Goal: Book appointment/travel/reservation

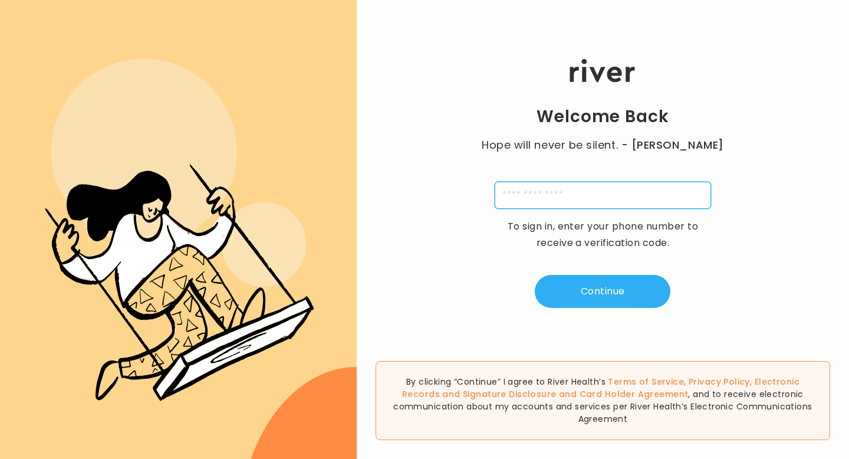
click at [558, 203] on input "tel" at bounding box center [603, 195] width 216 height 27
type input "**********"
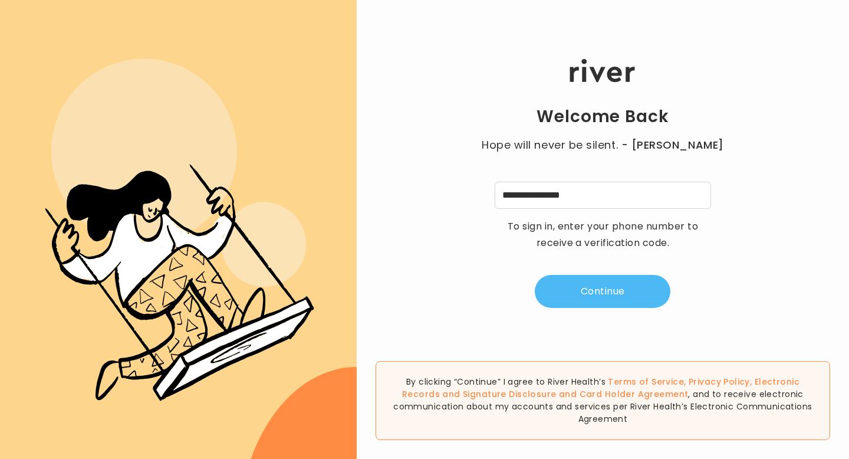
click at [585, 297] on button "Continue" at bounding box center [603, 291] width 136 height 33
type input "*"
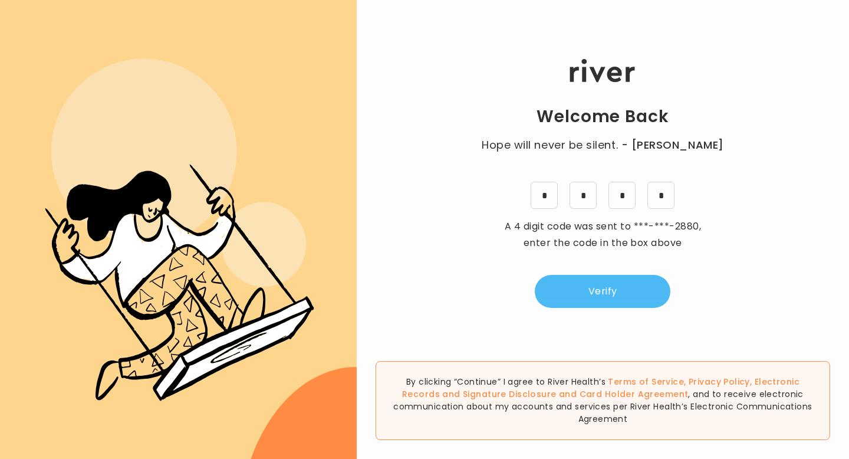
click at [600, 302] on button "Verify" at bounding box center [603, 291] width 136 height 33
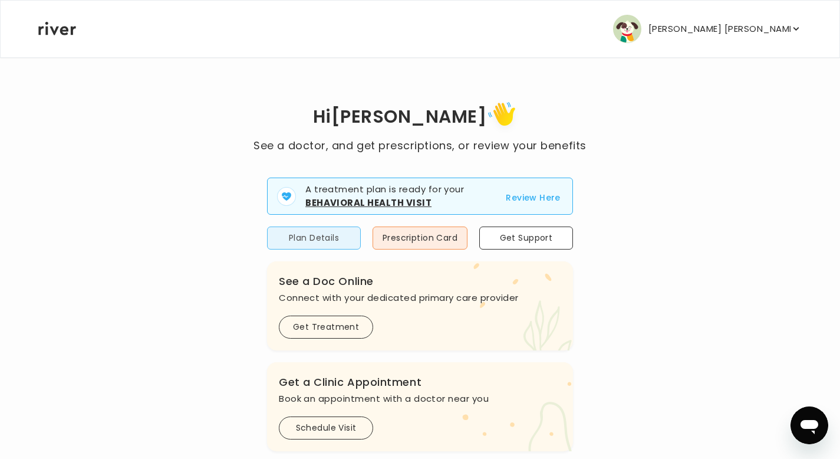
click at [315, 236] on button "Plan Details" at bounding box center [314, 237] width 94 height 23
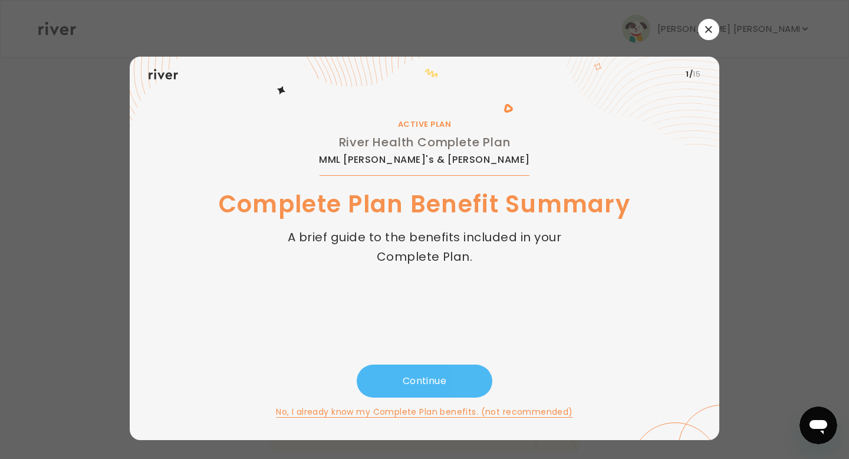
click at [413, 381] on button "Continue" at bounding box center [425, 380] width 136 height 33
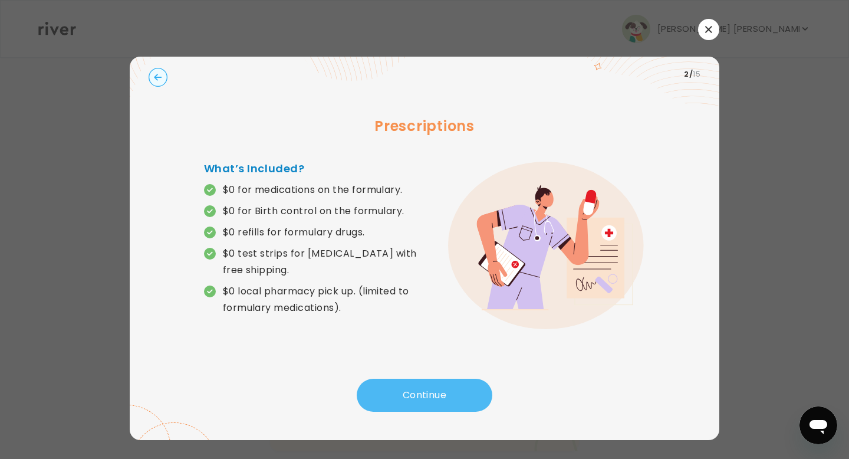
click at [416, 391] on button "Continue" at bounding box center [425, 394] width 136 height 33
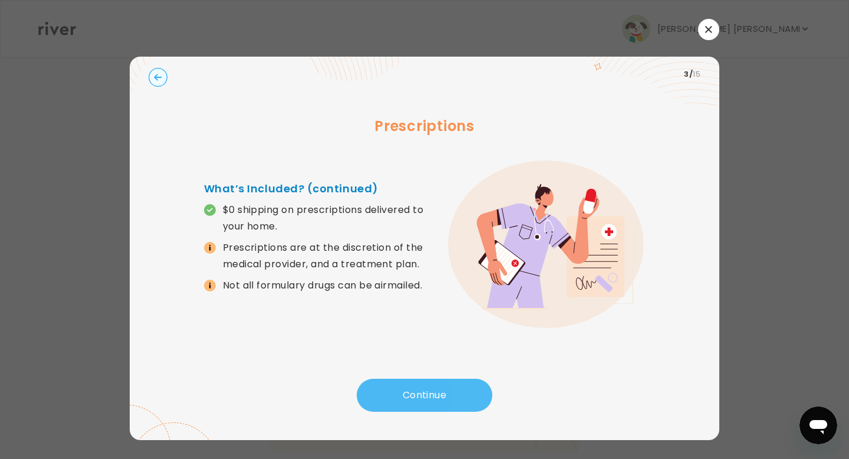
click at [417, 392] on button "Continue" at bounding box center [425, 394] width 136 height 33
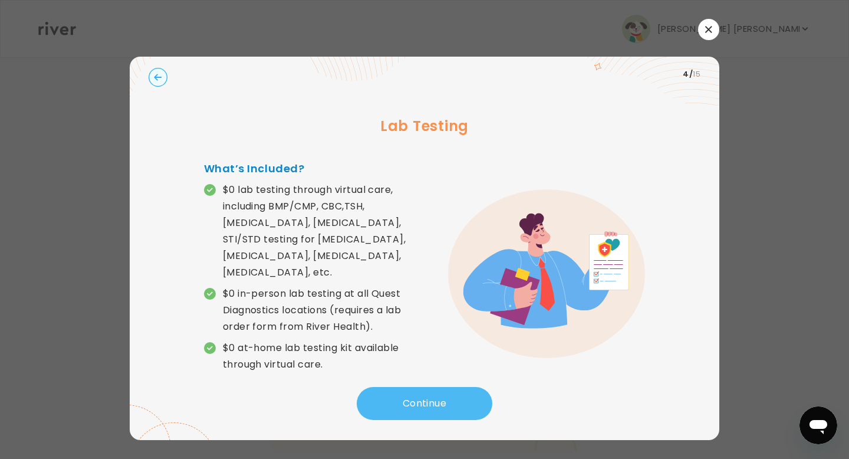
click at [417, 392] on button "Continue" at bounding box center [425, 403] width 136 height 33
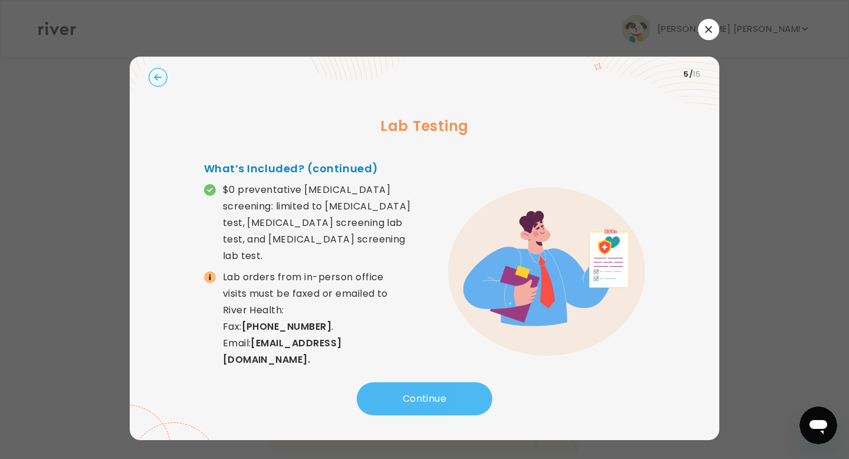
click at [417, 392] on button "Continue" at bounding box center [425, 398] width 136 height 33
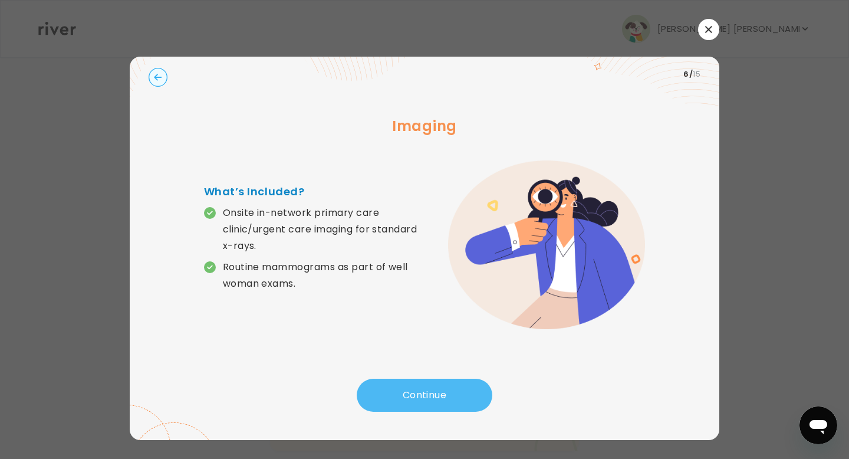
click at [417, 392] on button "Continue" at bounding box center [425, 394] width 136 height 33
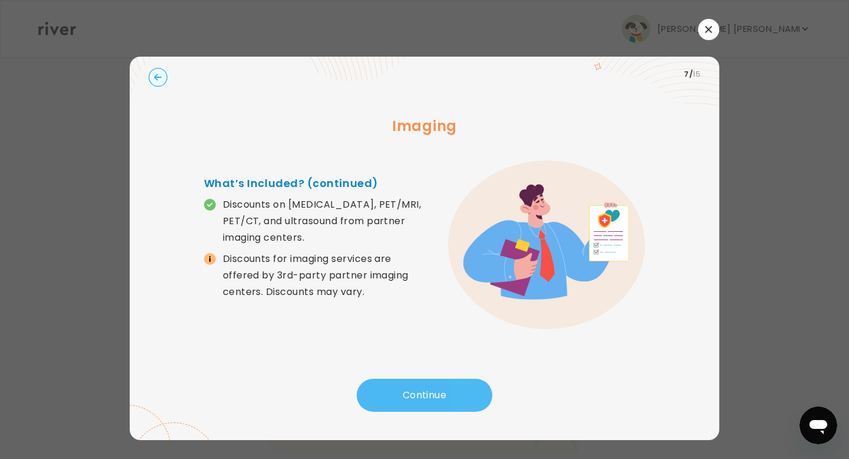
click at [416, 392] on button "Continue" at bounding box center [425, 394] width 136 height 33
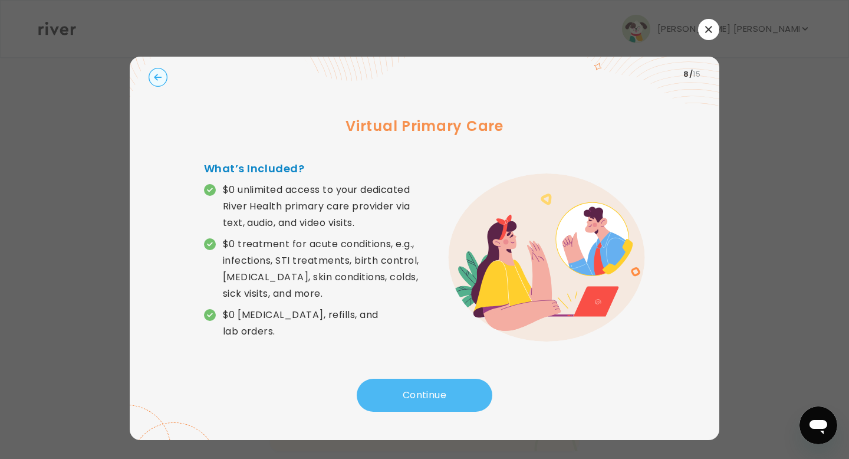
click at [416, 392] on button "Continue" at bounding box center [425, 394] width 136 height 33
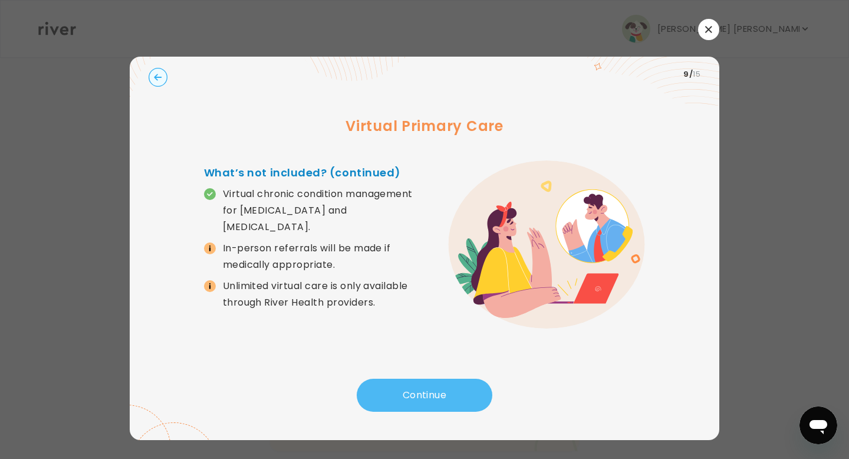
click at [416, 392] on button "Continue" at bounding box center [425, 394] width 136 height 33
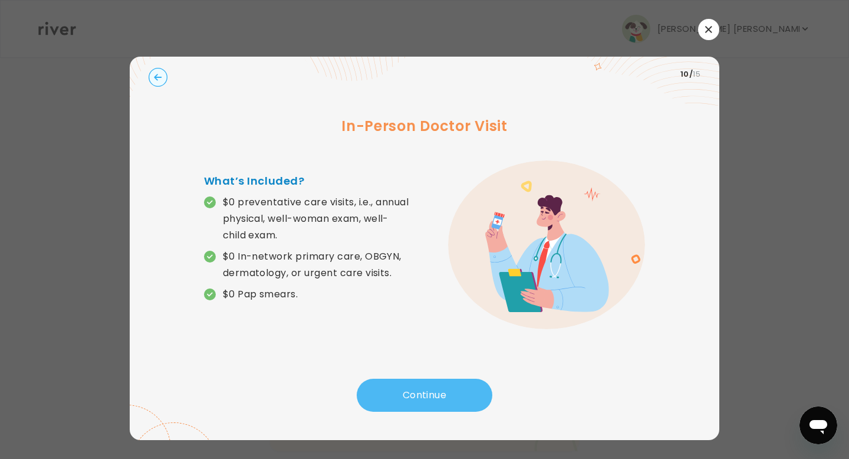
click at [416, 392] on button "Continue" at bounding box center [425, 394] width 136 height 33
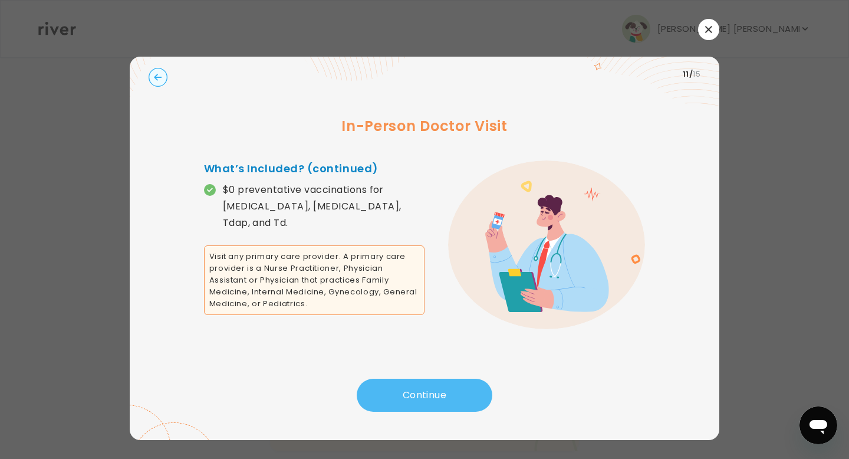
click at [416, 392] on button "Continue" at bounding box center [425, 394] width 136 height 33
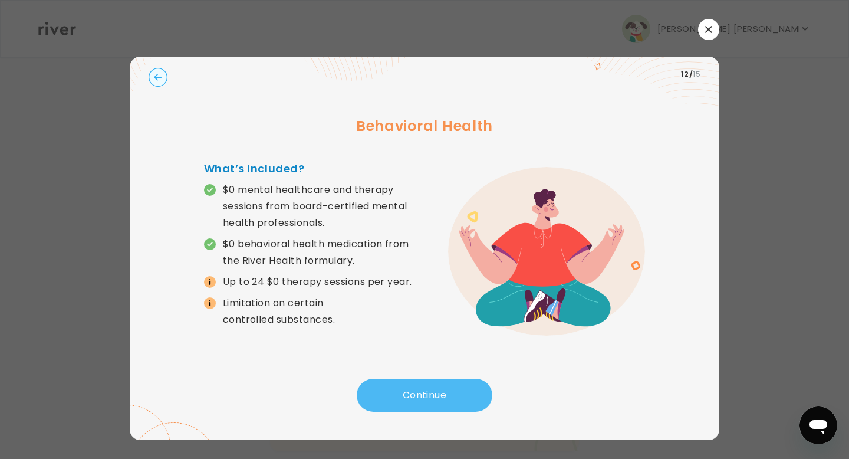
click at [416, 392] on button "Continue" at bounding box center [425, 394] width 136 height 33
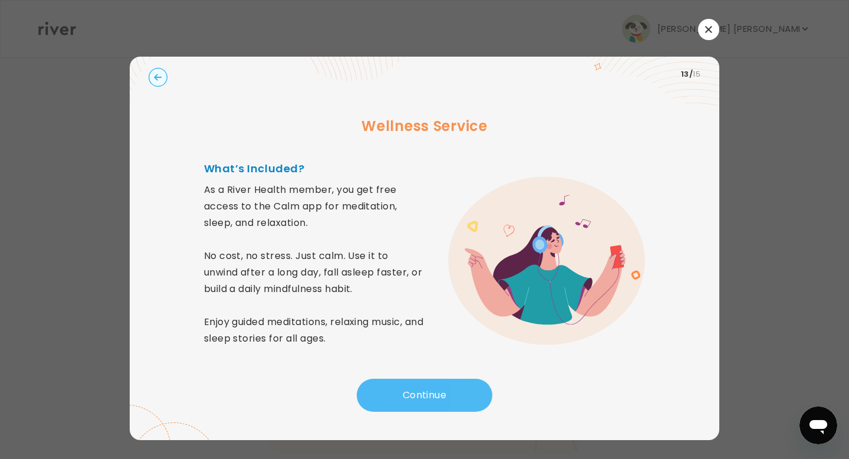
click at [416, 392] on button "Continue" at bounding box center [425, 394] width 136 height 33
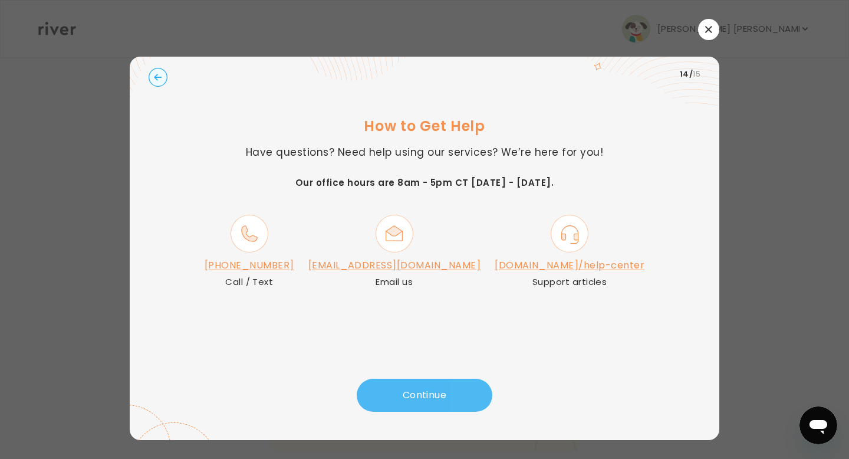
click at [456, 393] on button "Continue" at bounding box center [425, 394] width 136 height 33
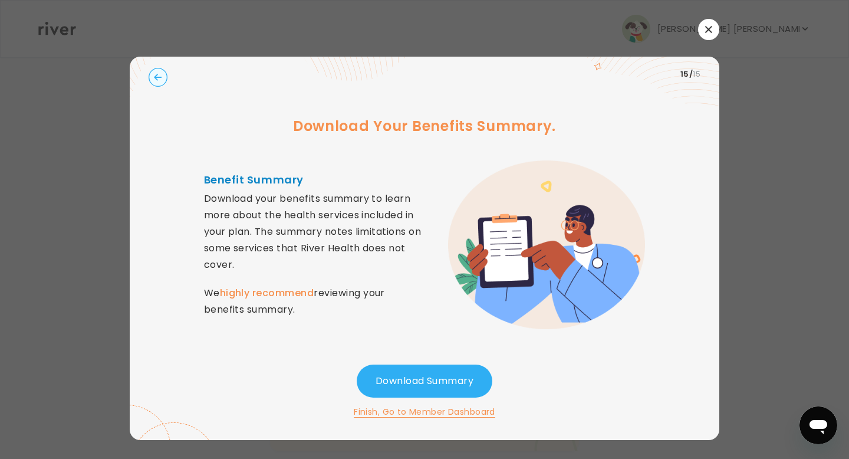
click at [455, 423] on div "15 / 15 Download Your Benefits Summary. Benefit Summary Download your benefits …" at bounding box center [425, 248] width 590 height 383
click at [456, 414] on button "Finish, Go to Member Dashboard" at bounding box center [424, 411] width 141 height 14
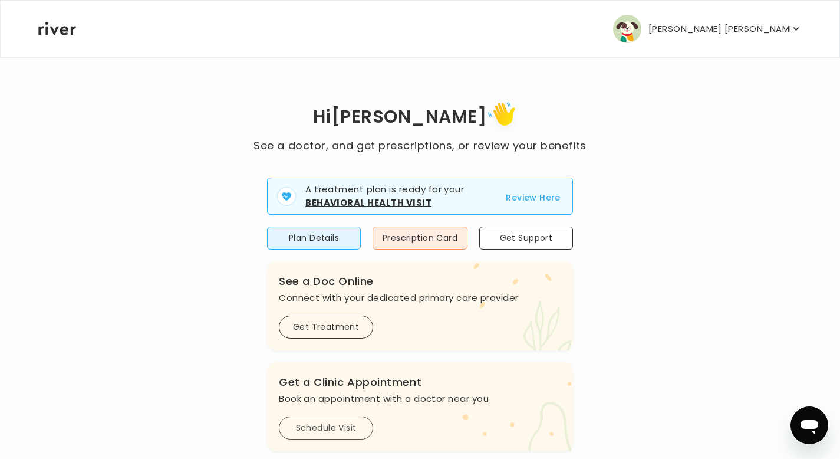
click at [323, 426] on button "Schedule Visit" at bounding box center [326, 427] width 94 height 23
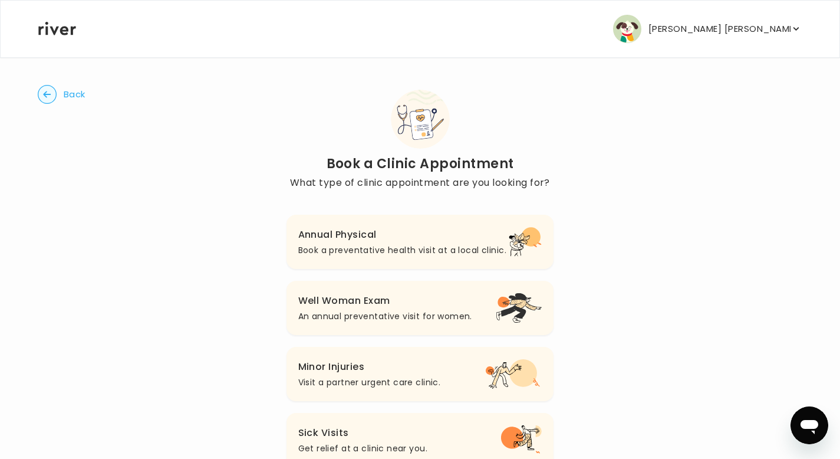
click at [374, 271] on div "Annual Physical Book a preventative health visit at a local clinic. Well Woman …" at bounding box center [421, 369] width 268 height 356
click at [368, 238] on h3 "Annual Physical" at bounding box center [402, 234] width 208 height 17
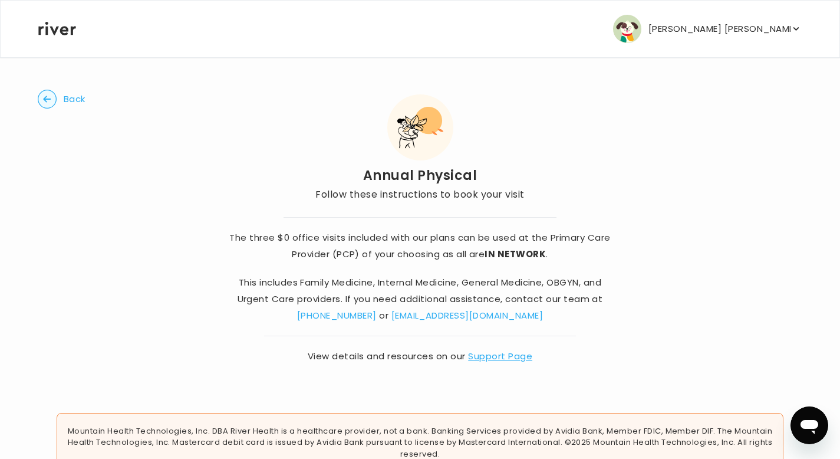
click at [529, 254] on strong "IN NETWORK" at bounding box center [515, 254] width 61 height 12
click at [527, 254] on strong "IN NETWORK" at bounding box center [515, 254] width 61 height 12
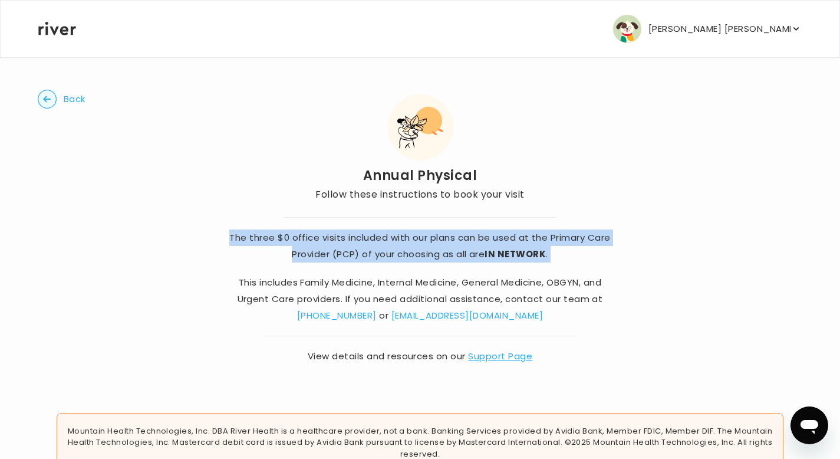
click at [526, 254] on strong "IN NETWORK" at bounding box center [515, 254] width 61 height 12
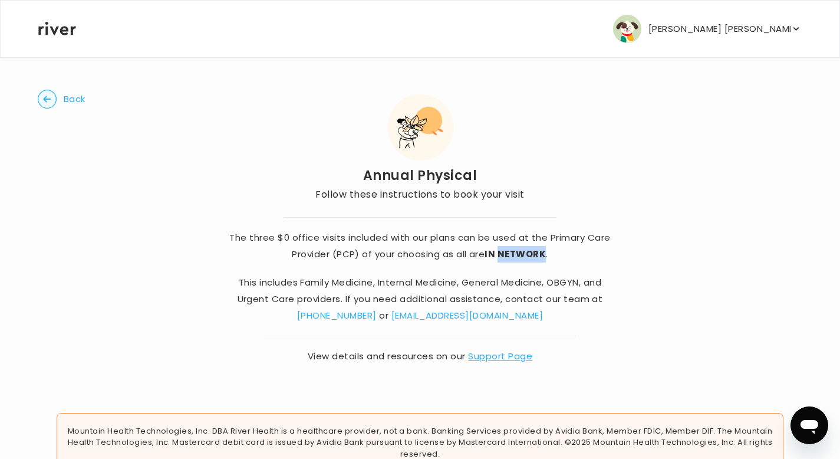
click at [526, 254] on strong "IN NETWORK" at bounding box center [515, 254] width 61 height 12
drag, startPoint x: 310, startPoint y: 241, endPoint x: 347, endPoint y: 245, distance: 37.4
click at [347, 245] on p "The three $0 office visits included with our plans can be used at the Primary C…" at bounding box center [420, 245] width 390 height 33
drag, startPoint x: 361, startPoint y: 255, endPoint x: 558, endPoint y: 257, distance: 196.9
click at [558, 257] on p "The three $0 office visits included with our plans can be used at the Primary C…" at bounding box center [420, 245] width 390 height 33
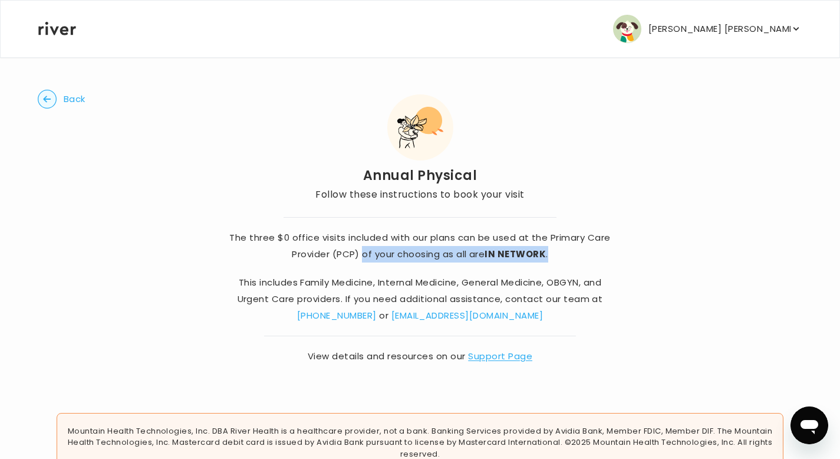
click at [512, 254] on strong "IN NETWORK" at bounding box center [515, 254] width 61 height 12
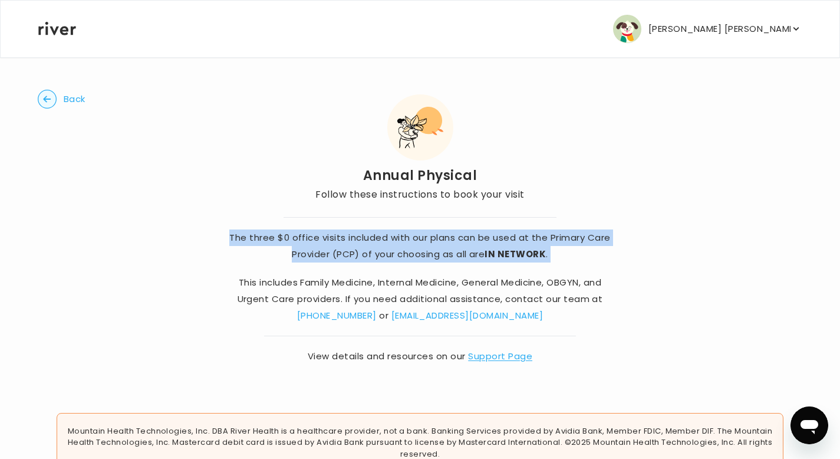
click at [512, 254] on strong "IN NETWORK" at bounding box center [515, 254] width 61 height 12
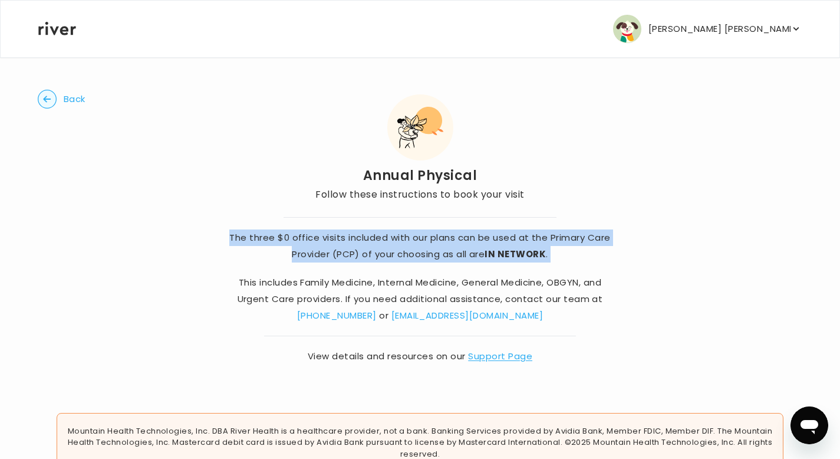
click at [512, 254] on strong "IN NETWORK" at bounding box center [515, 254] width 61 height 12
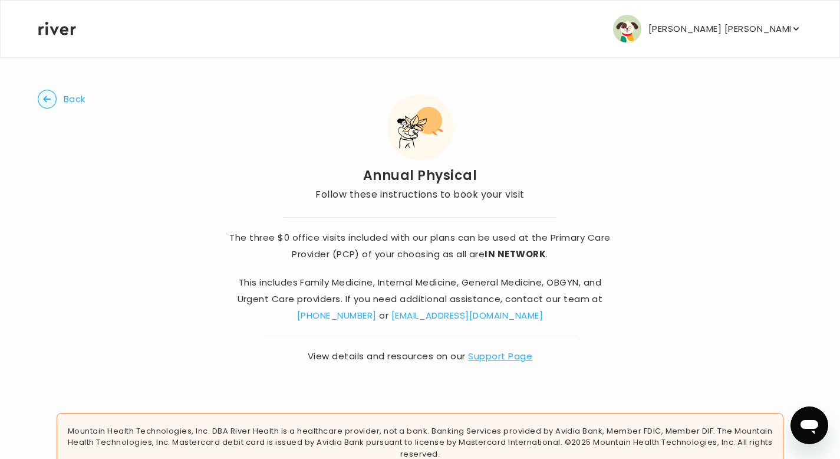
click at [404, 287] on p "This includes Family Medicine, Internal Medicine, General Medicine, OBGYN, and …" at bounding box center [420, 299] width 390 height 50
click at [796, 25] on icon "button" at bounding box center [796, 29] width 11 height 12
